Goal: Communication & Community: Answer question/provide support

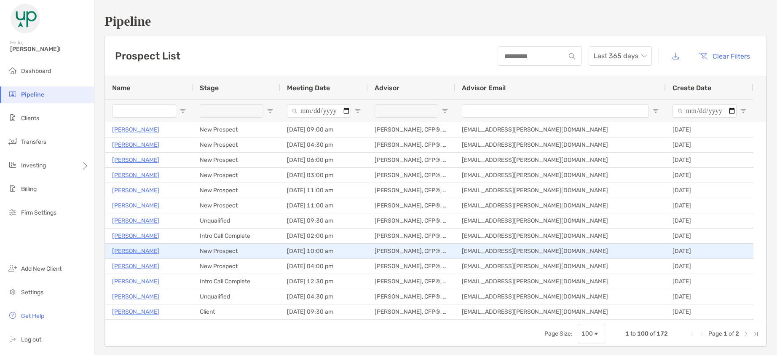
click at [124, 250] on p "[PERSON_NAME]" at bounding box center [135, 251] width 47 height 11
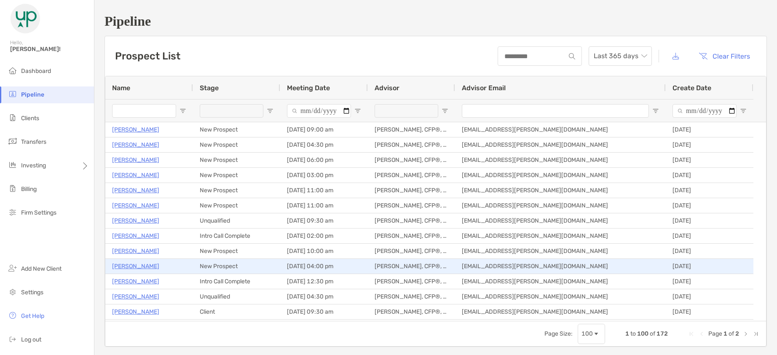
click at [146, 267] on p "[PERSON_NAME]" at bounding box center [135, 266] width 47 height 11
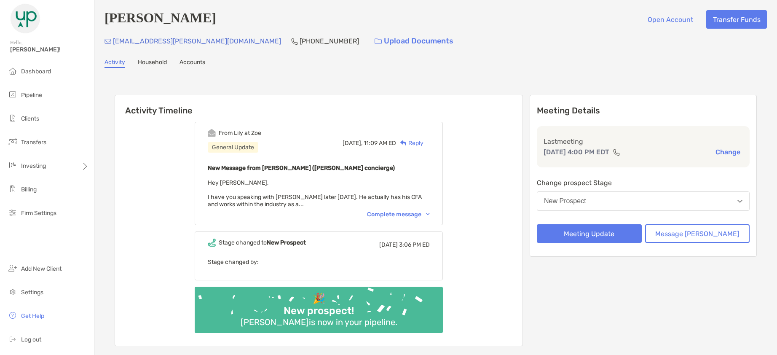
click at [676, 201] on button "New Prospect" at bounding box center [643, 200] width 213 height 19
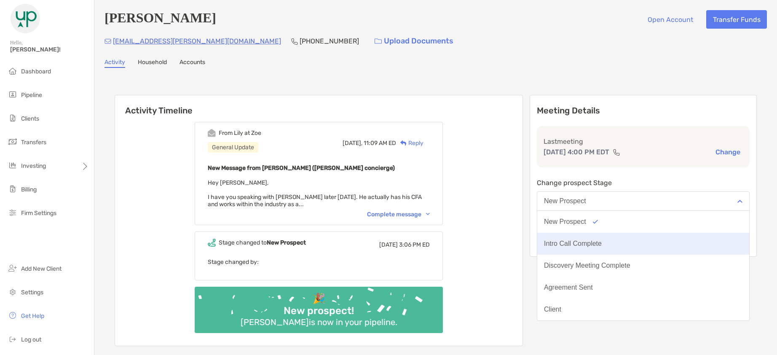
click at [661, 240] on button "Intro Call Complete" at bounding box center [643, 244] width 212 height 22
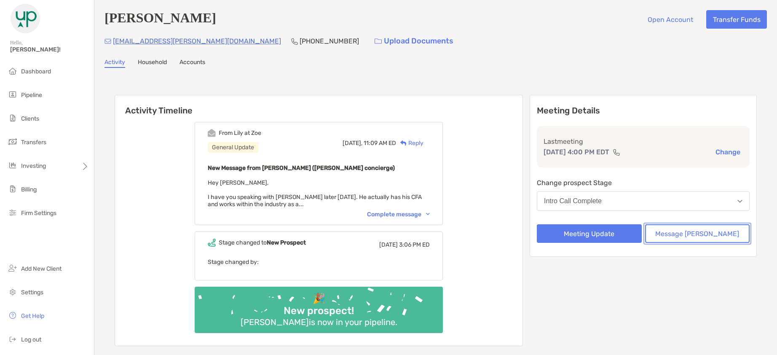
click at [719, 236] on button "Message [PERSON_NAME]" at bounding box center [697, 233] width 105 height 19
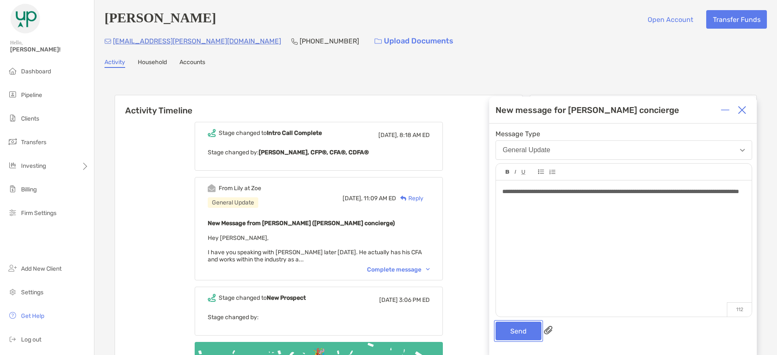
click at [503, 324] on button "Send" at bounding box center [518, 330] width 46 height 19
